Goal: Navigation & Orientation: Find specific page/section

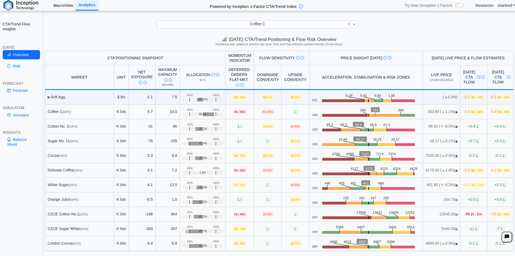
click at [65, 3] on link "MacroView" at bounding box center [63, 5] width 24 height 9
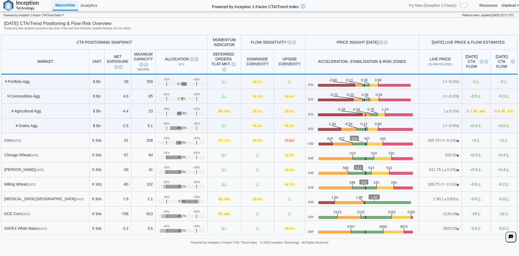
scroll to position [81, 0]
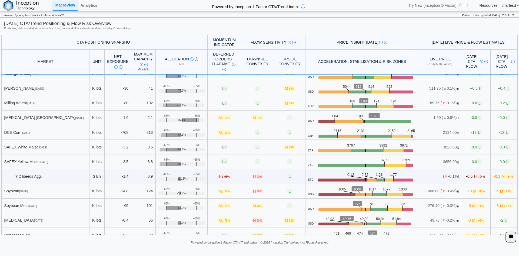
click at [77, 7] on link "MacroView" at bounding box center [65, 6] width 26 height 10
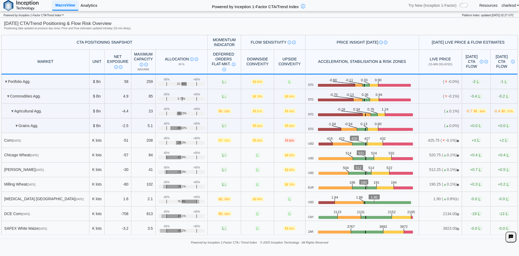
click at [90, 3] on link "Analytics" at bounding box center [88, 5] width 21 height 9
